Goal: Information Seeking & Learning: Learn about a topic

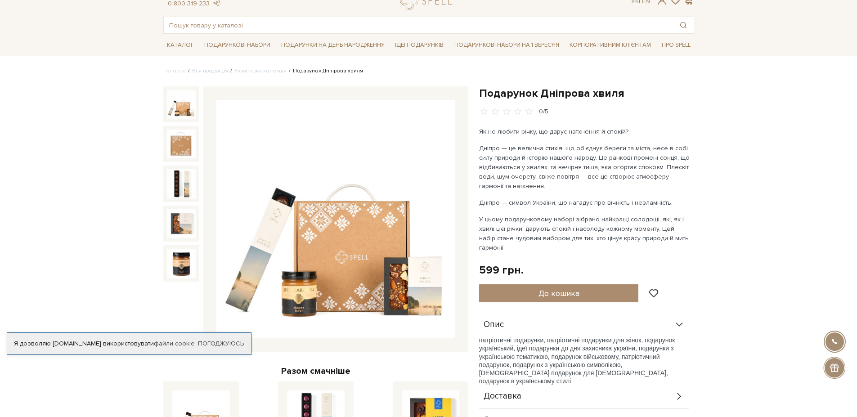
scroll to position [14, 0]
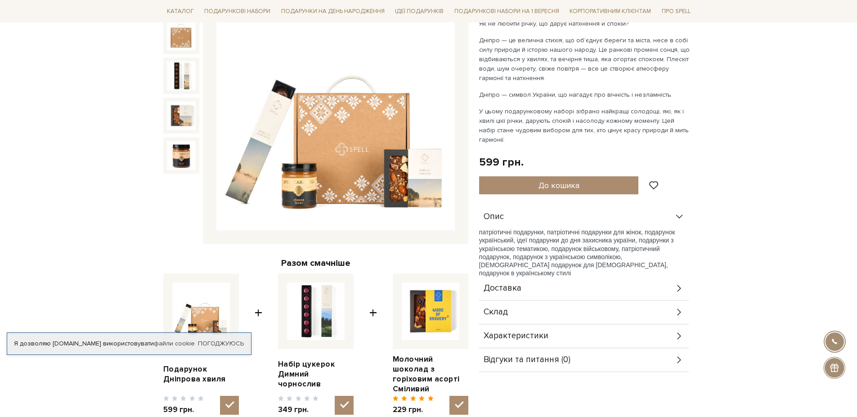
scroll to position [86, 0]
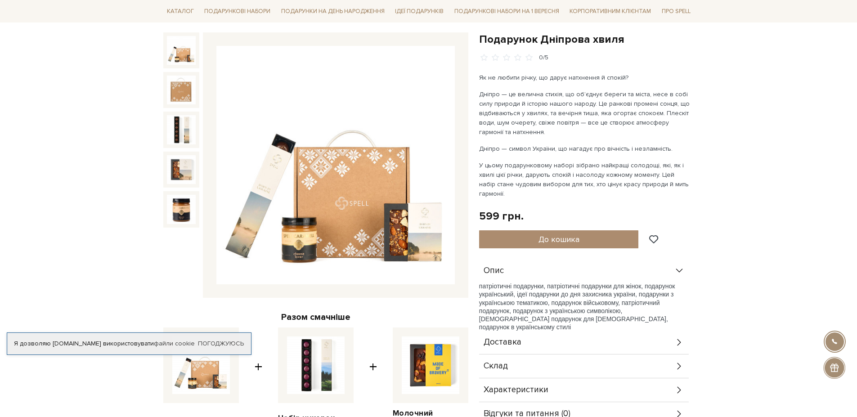
click at [373, 229] on img at bounding box center [335, 165] width 238 height 238
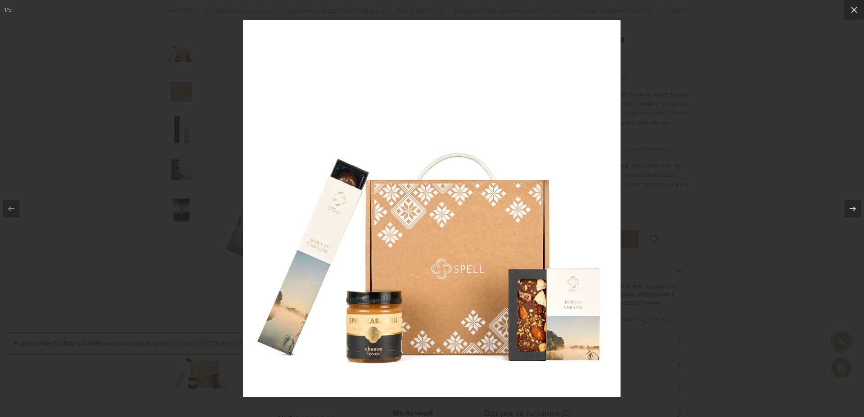
click at [383, 353] on img at bounding box center [431, 208] width 377 height 377
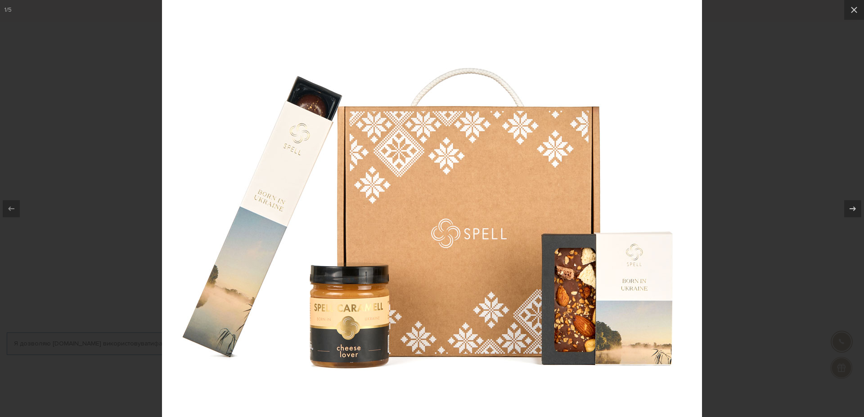
click at [383, 353] on img at bounding box center [432, 147] width 540 height 540
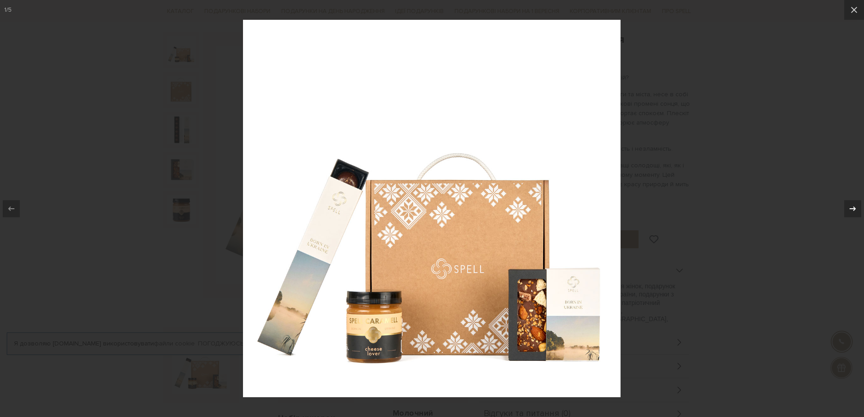
click at [856, 210] on div at bounding box center [852, 208] width 17 height 17
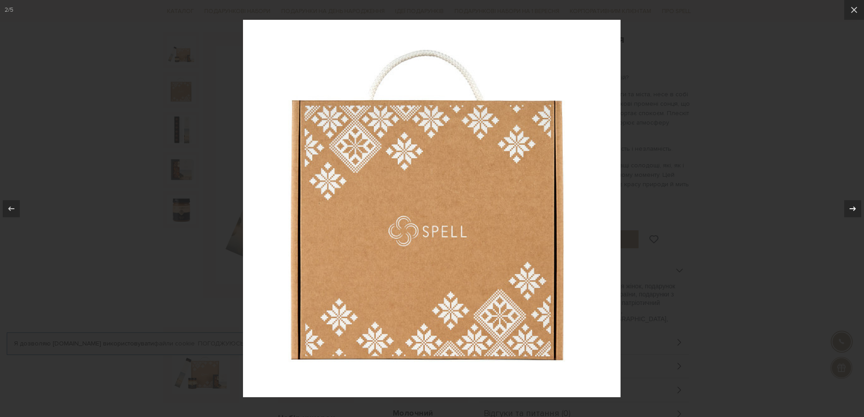
click at [856, 210] on div at bounding box center [852, 208] width 17 height 17
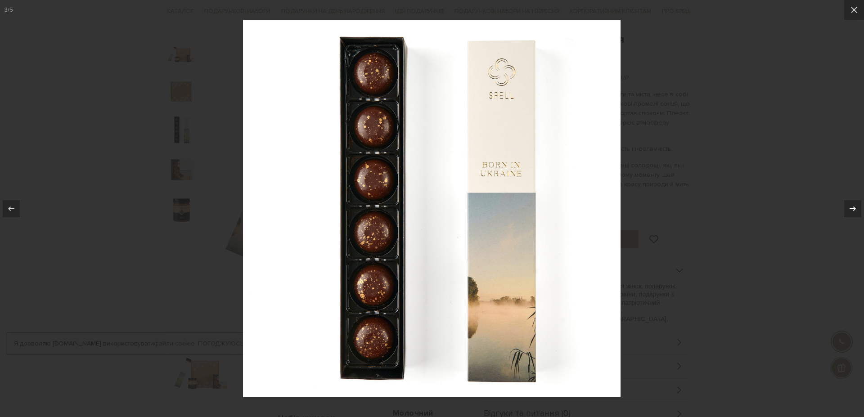
click at [856, 210] on div at bounding box center [852, 208] width 17 height 17
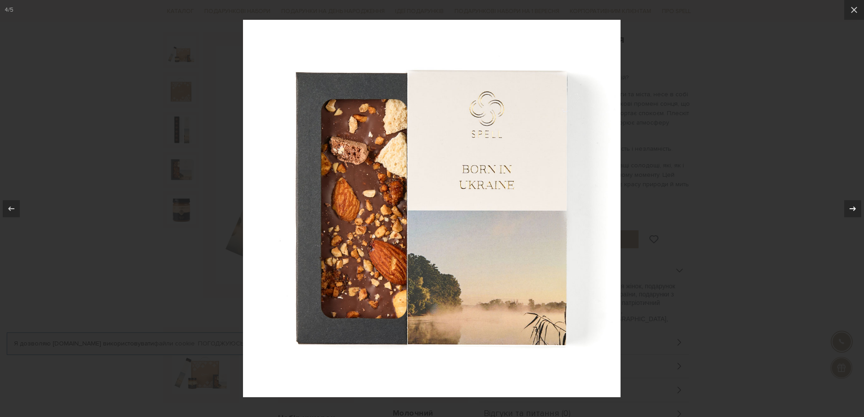
click at [856, 210] on div at bounding box center [852, 208] width 17 height 17
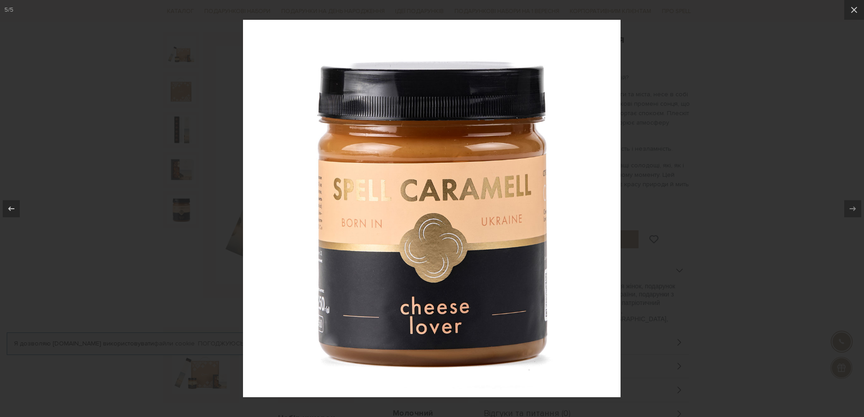
click at [748, 215] on div at bounding box center [432, 208] width 864 height 417
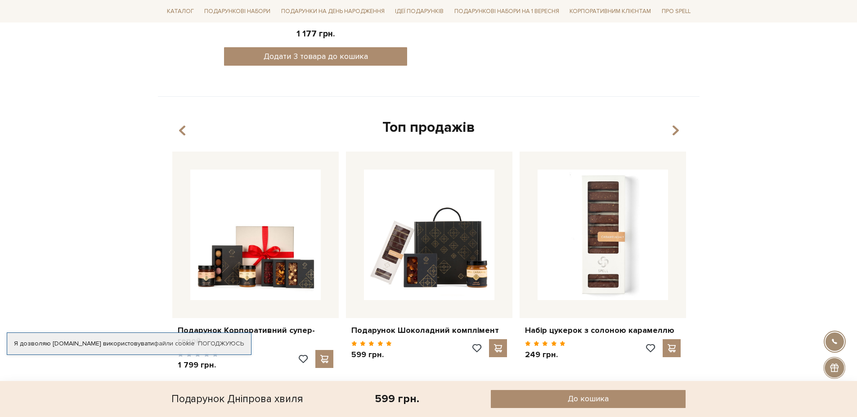
scroll to position [572, 0]
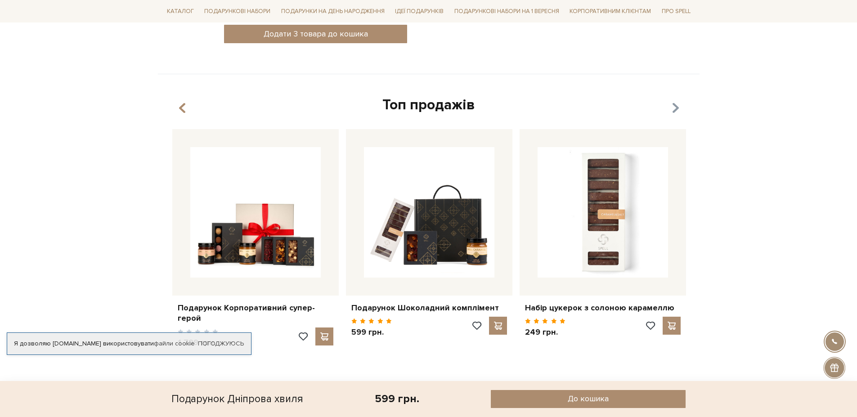
click at [673, 100] on icon "button" at bounding box center [675, 107] width 8 height 15
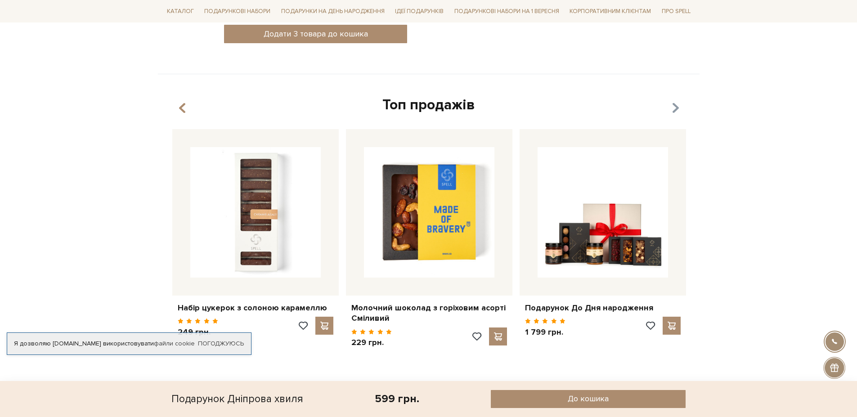
click at [673, 100] on icon "button" at bounding box center [675, 107] width 8 height 15
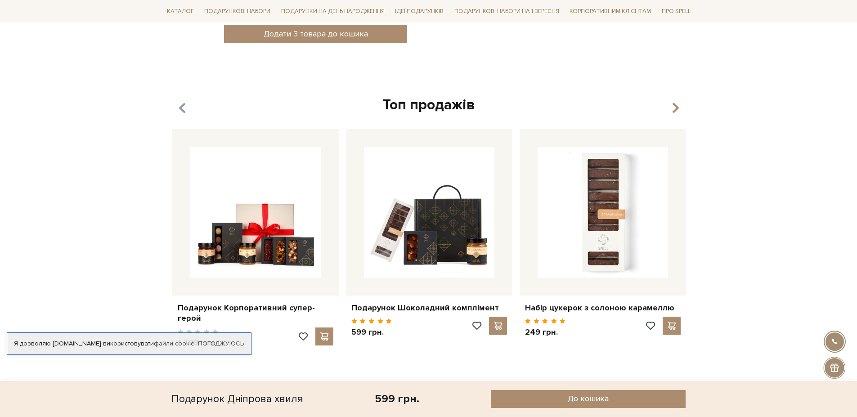
click at [183, 100] on icon "button" at bounding box center [182, 107] width 8 height 15
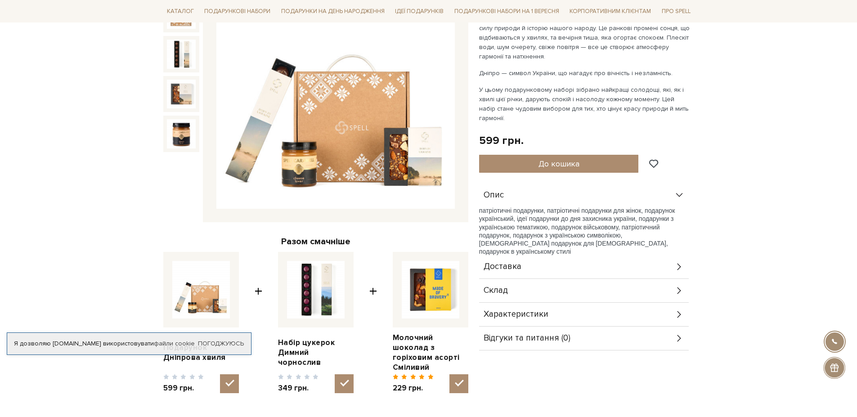
scroll to position [0, 0]
